Goal: Find specific page/section: Find specific page/section

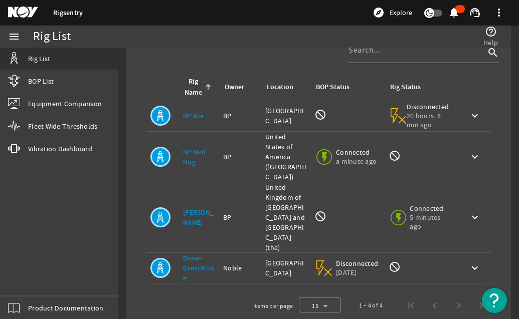
scroll to position [56, 0]
click at [185, 207] on link "[PERSON_NAME]" at bounding box center [198, 216] width 31 height 19
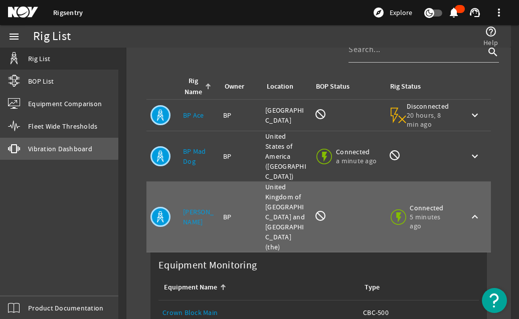
click at [52, 147] on span "Vibration Dashboard" at bounding box center [60, 149] width 64 height 10
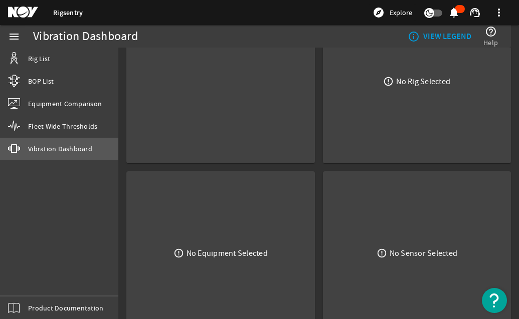
click at [56, 149] on span "Vibration Dashboard" at bounding box center [60, 149] width 64 height 10
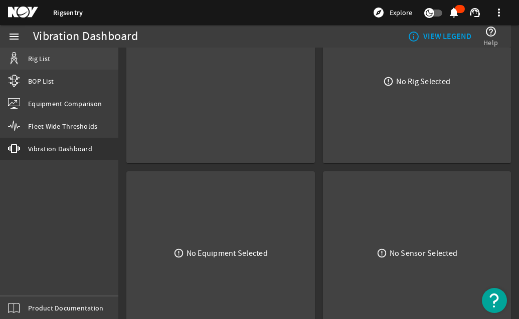
click at [43, 59] on span "Rig List" at bounding box center [39, 59] width 22 height 10
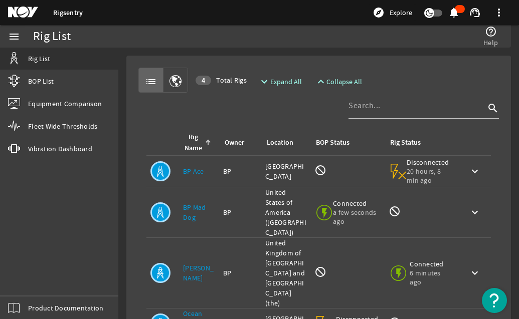
click at [185, 264] on link "[PERSON_NAME]" at bounding box center [198, 273] width 31 height 19
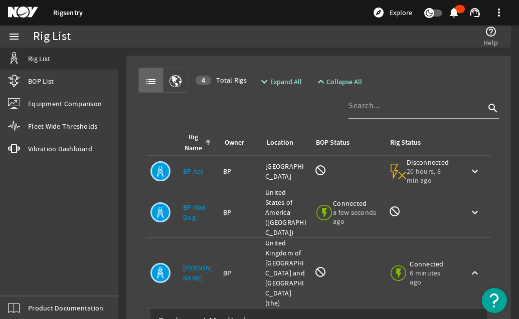
click at [183, 264] on link "[PERSON_NAME]" at bounding box center [198, 273] width 31 height 19
